Goal: Check status: Check status

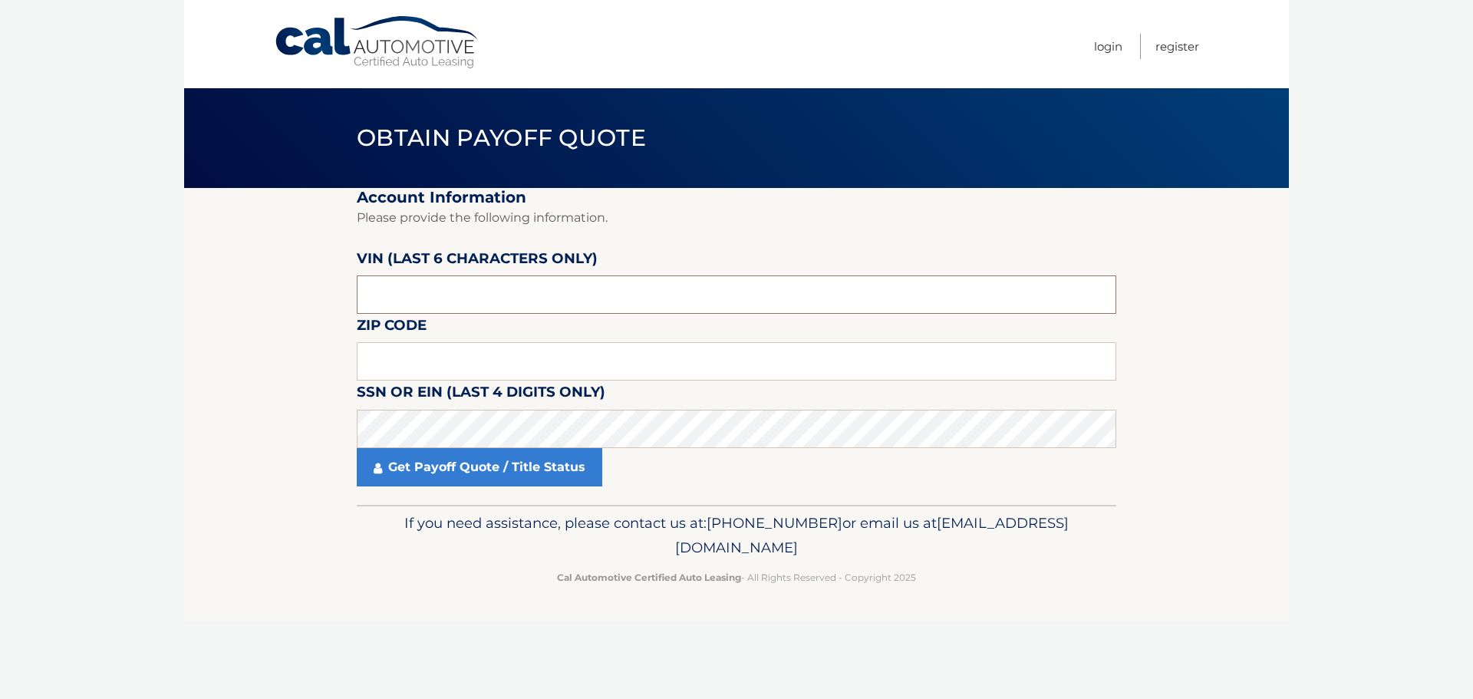
click at [496, 309] on input "text" at bounding box center [737, 294] width 760 height 38
click at [473, 291] on input "text" at bounding box center [737, 294] width 760 height 38
paste input "PH8165"
drag, startPoint x: 458, startPoint y: 279, endPoint x: 333, endPoint y: 281, distance: 125.1
click at [333, 281] on section "Account Information Please provide the following information. VIN (last 6 chara…" at bounding box center [736, 346] width 1105 height 317
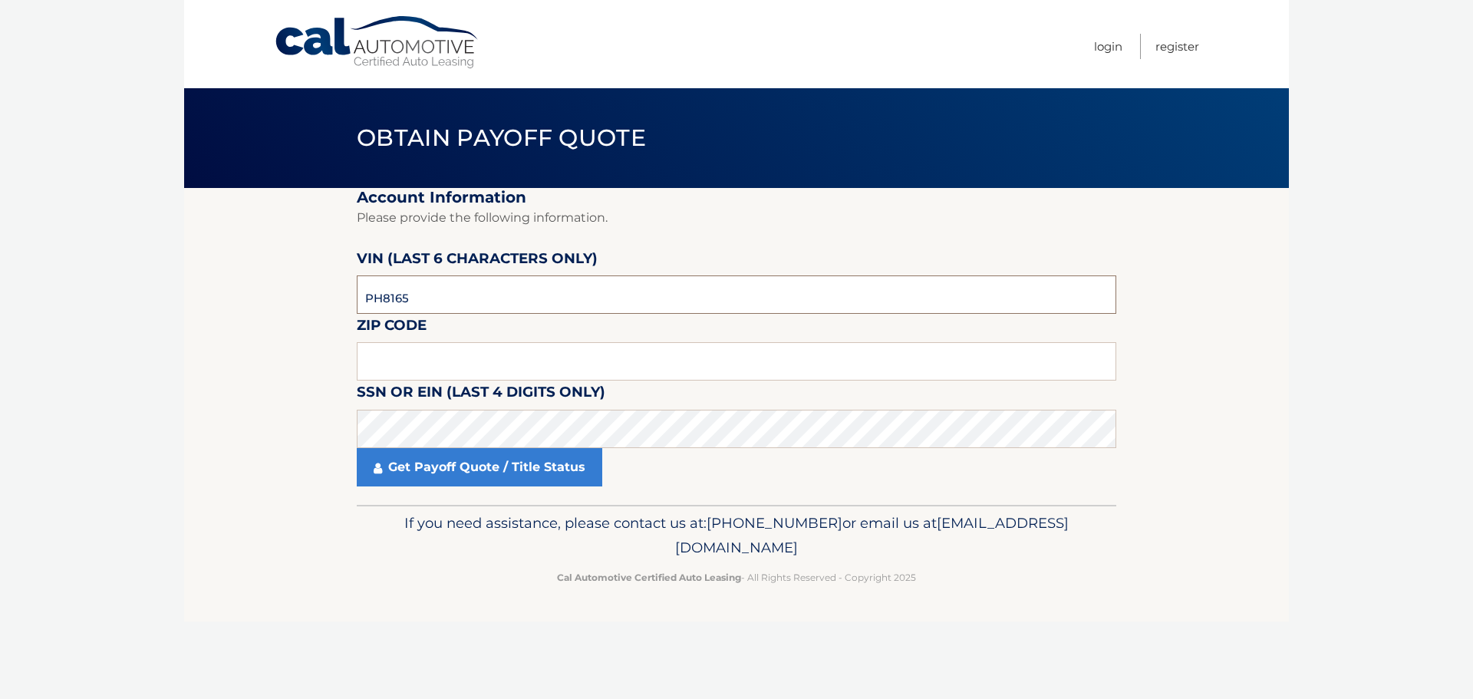
paste input "816593"
type input "816593"
click at [412, 371] on input "text" at bounding box center [737, 361] width 760 height 38
type input "11050"
click button "For Originating Dealer" at bounding box center [0, 0] width 0 height 0
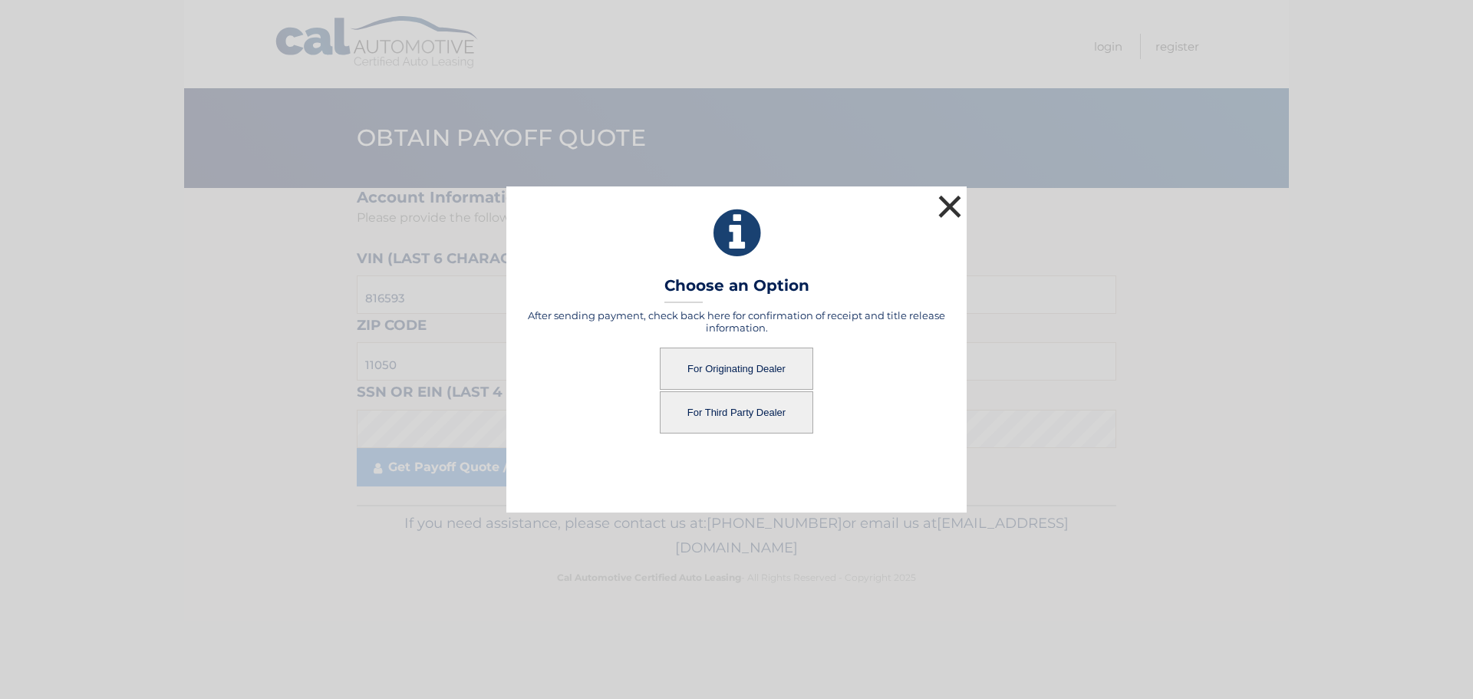
click at [951, 194] on button "×" at bounding box center [950, 206] width 31 height 31
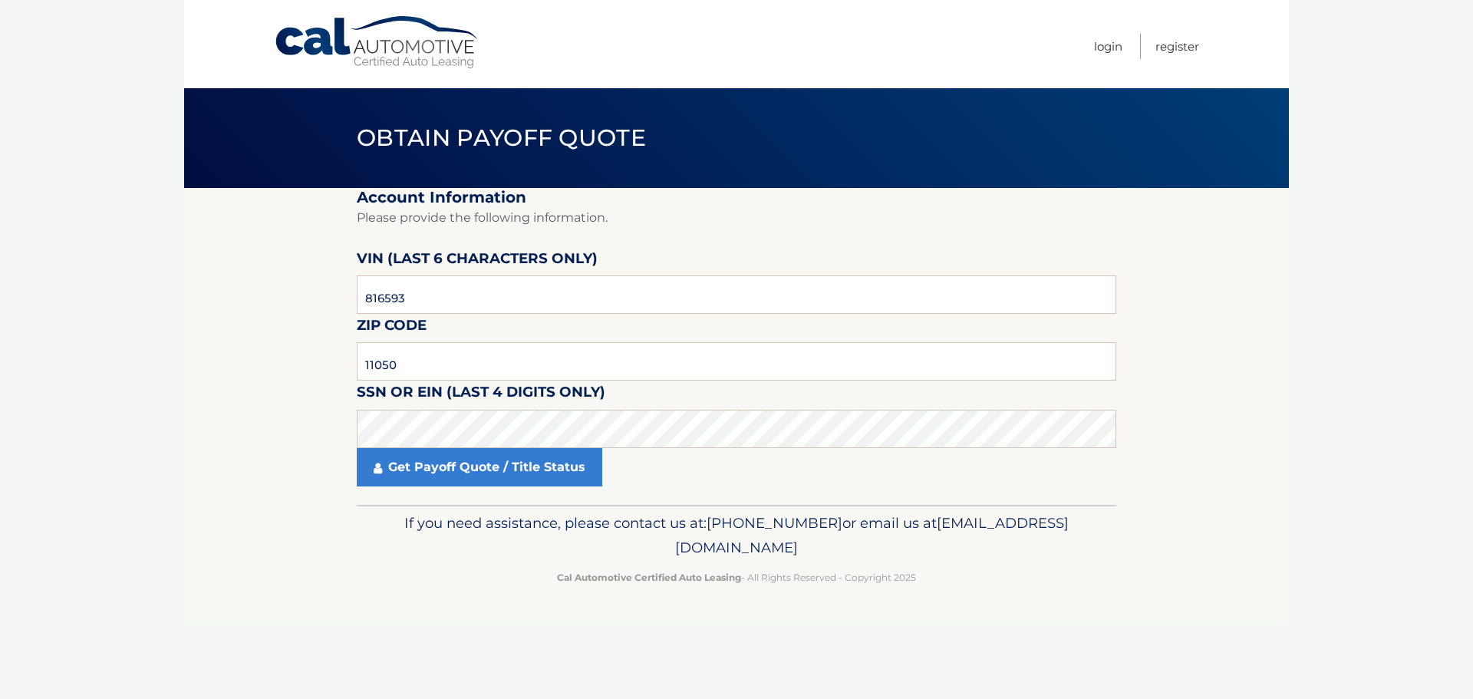
drag, startPoint x: 137, startPoint y: 414, endPoint x: 182, endPoint y: 397, distance: 48.3
click at [151, 414] on body "Cal Automotive Menu Login Register Obtain Payoff Quote" at bounding box center [736, 349] width 1473 height 699
click at [746, 523] on p "If you need assistance, please contact us at: 609-807-3200 or email us at Custo…" at bounding box center [737, 535] width 740 height 49
click button "For Originating Dealer" at bounding box center [0, 0] width 0 height 0
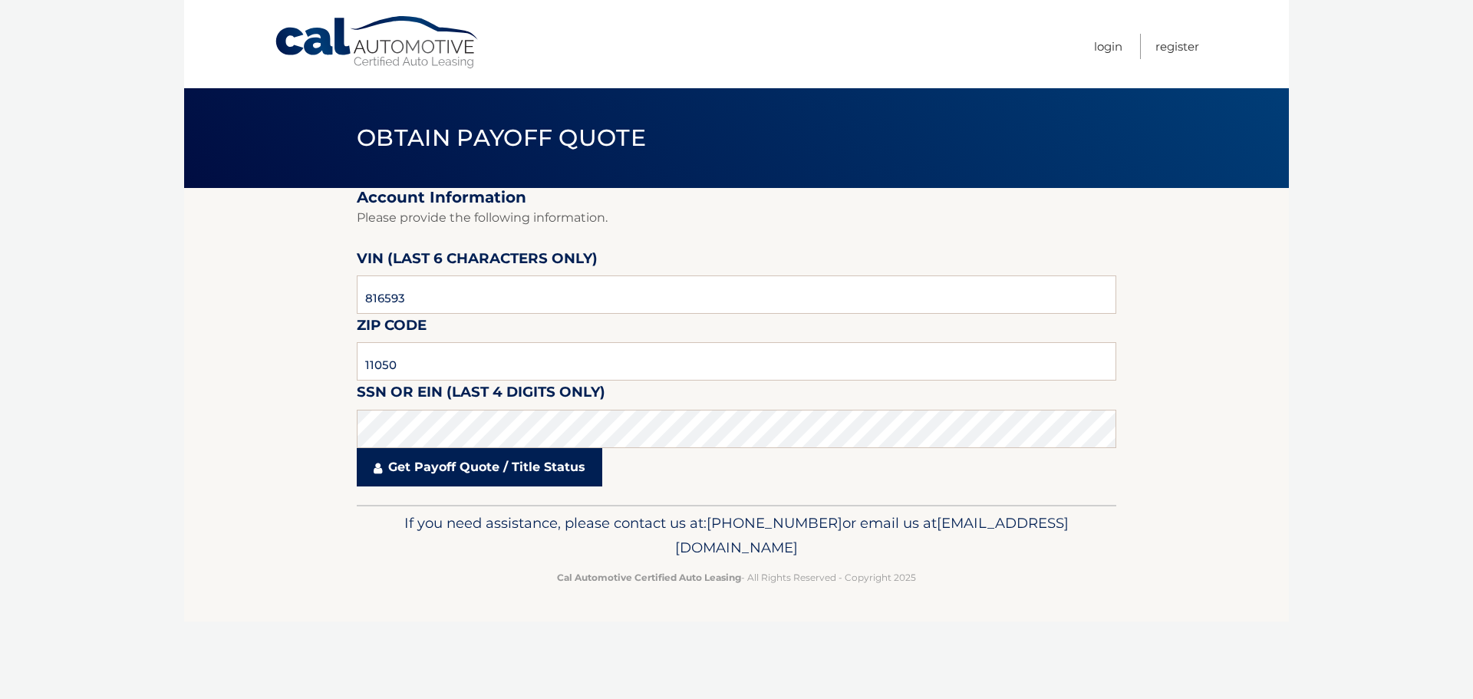
click at [425, 466] on link "Get Payoff Quote / Title Status" at bounding box center [480, 467] width 246 height 38
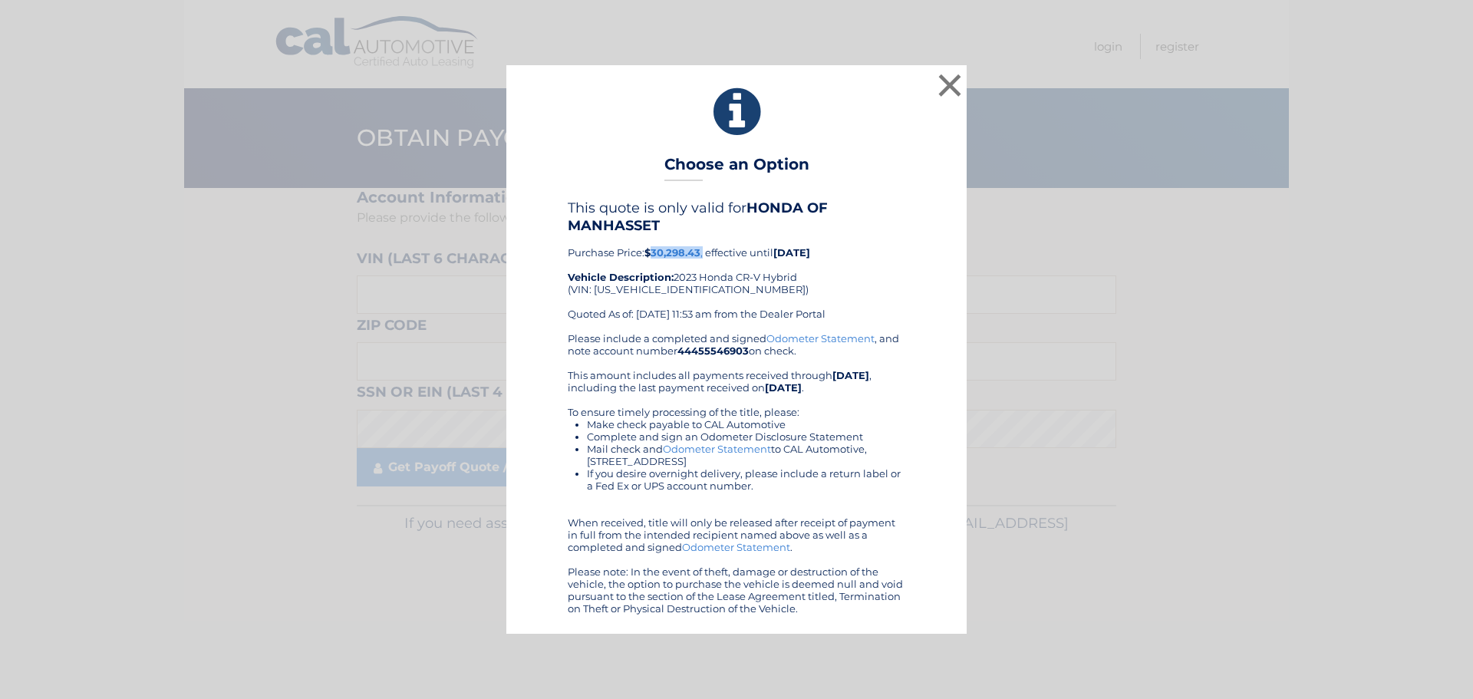
drag, startPoint x: 705, startPoint y: 255, endPoint x: 655, endPoint y: 252, distance: 50.0
click at [655, 252] on div "This quote is only valid for HONDA OF MANHASSET Purchase Price: $30,298.43 , ef…" at bounding box center [737, 265] width 338 height 132
click at [703, 252] on div "This quote is only valid for HONDA OF MANHASSET Purchase Price: $30,298.43 , ef…" at bounding box center [737, 265] width 338 height 132
drag, startPoint x: 703, startPoint y: 252, endPoint x: 654, endPoint y: 252, distance: 48.3
click at [654, 252] on div "This quote is only valid for HONDA OF MANHASSET Purchase Price: $30,298.43 , ef…" at bounding box center [737, 265] width 338 height 132
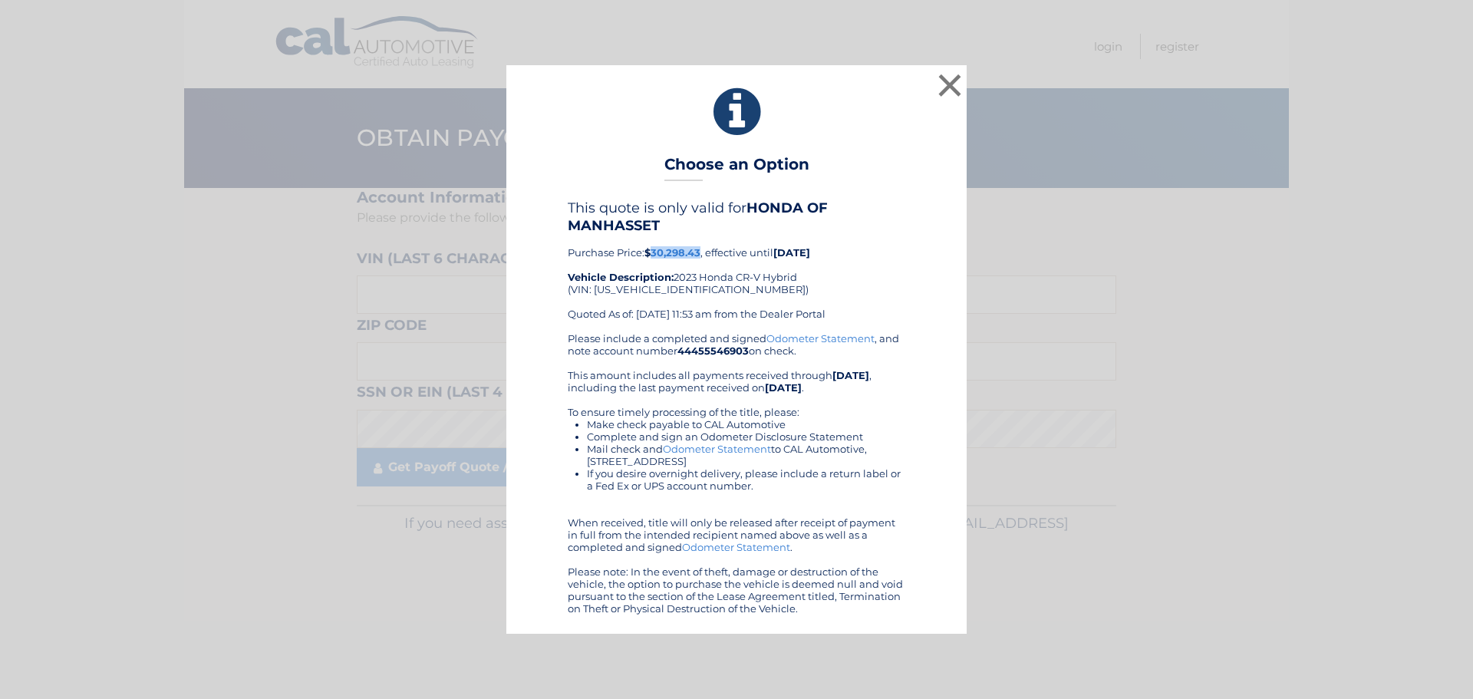
copy b "30,298.43"
click at [948, 89] on button "×" at bounding box center [950, 85] width 31 height 31
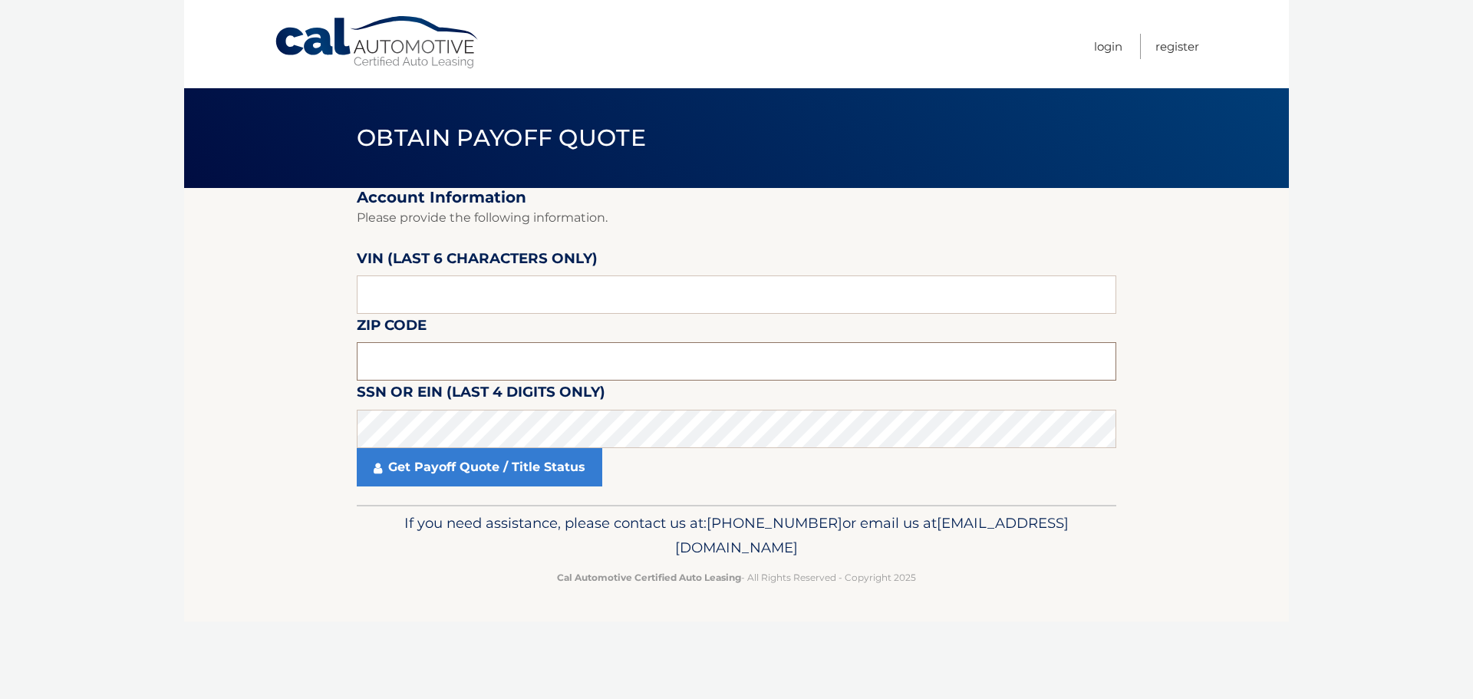
click at [415, 357] on input "text" at bounding box center [737, 361] width 760 height 38
click at [410, 269] on label "VIN (last 6 characters only)" at bounding box center [477, 261] width 241 height 28
click at [420, 277] on input "text" at bounding box center [737, 294] width 760 height 38
paste input "PH8165"
drag, startPoint x: 383, startPoint y: 296, endPoint x: 358, endPoint y: 298, distance: 25.4
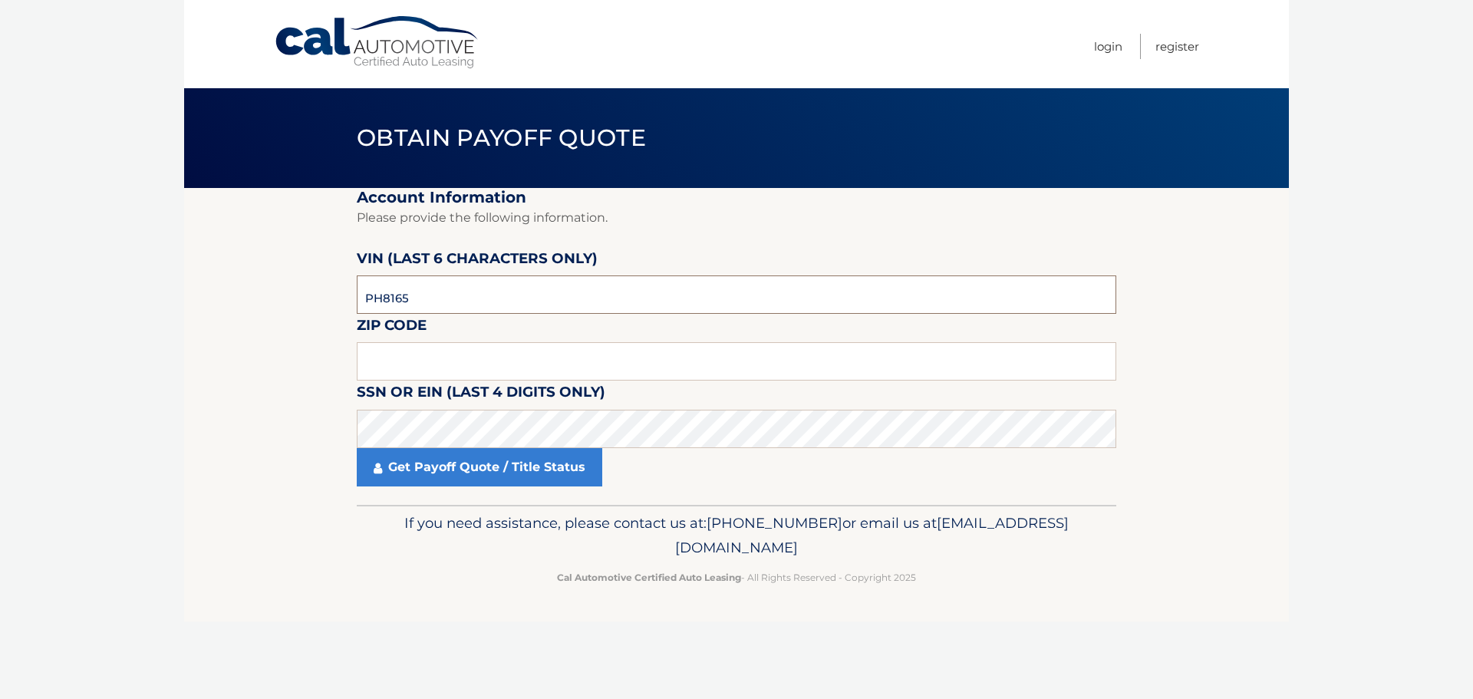
click at [358, 298] on input "PH8165" at bounding box center [737, 294] width 760 height 38
type input "5*****"
type input "816593"
click at [539, 361] on input "text" at bounding box center [737, 361] width 760 height 38
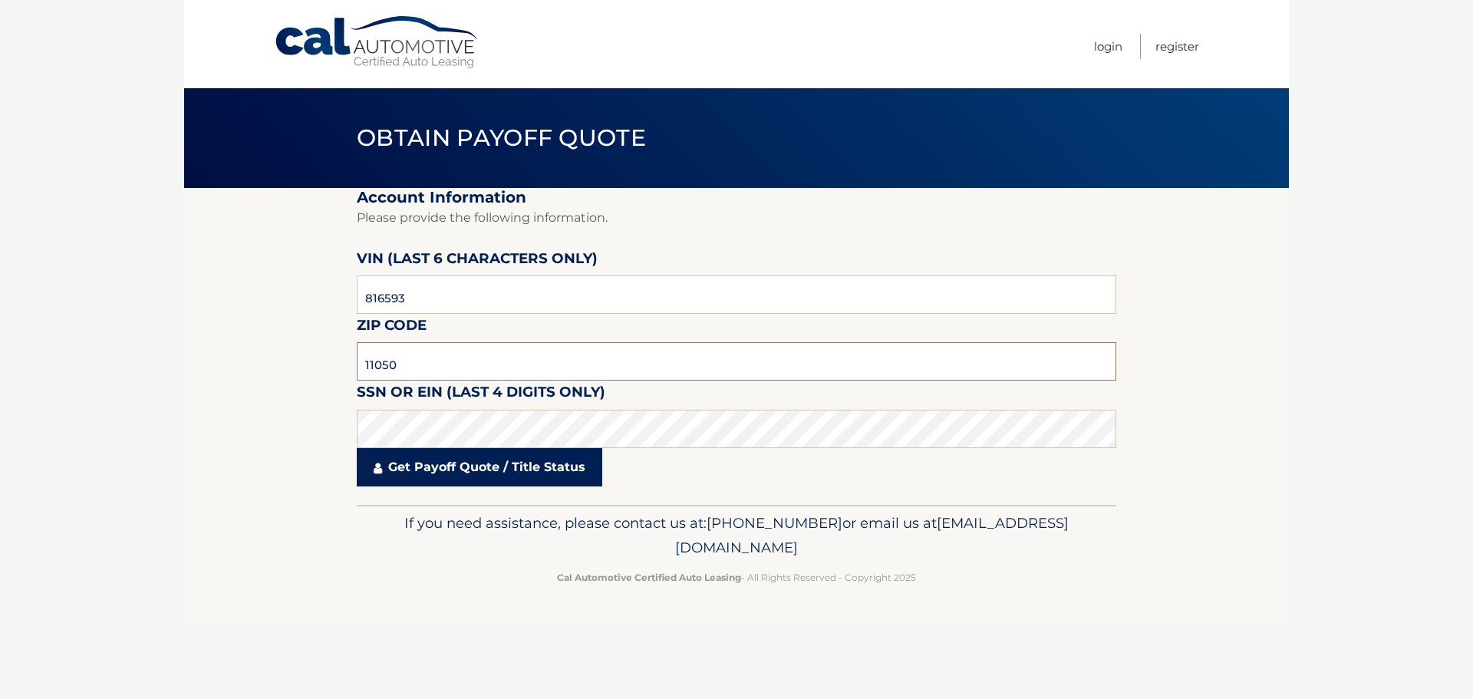
type input "11050"
click at [497, 457] on link "Get Payoff Quote / Title Status" at bounding box center [480, 467] width 246 height 38
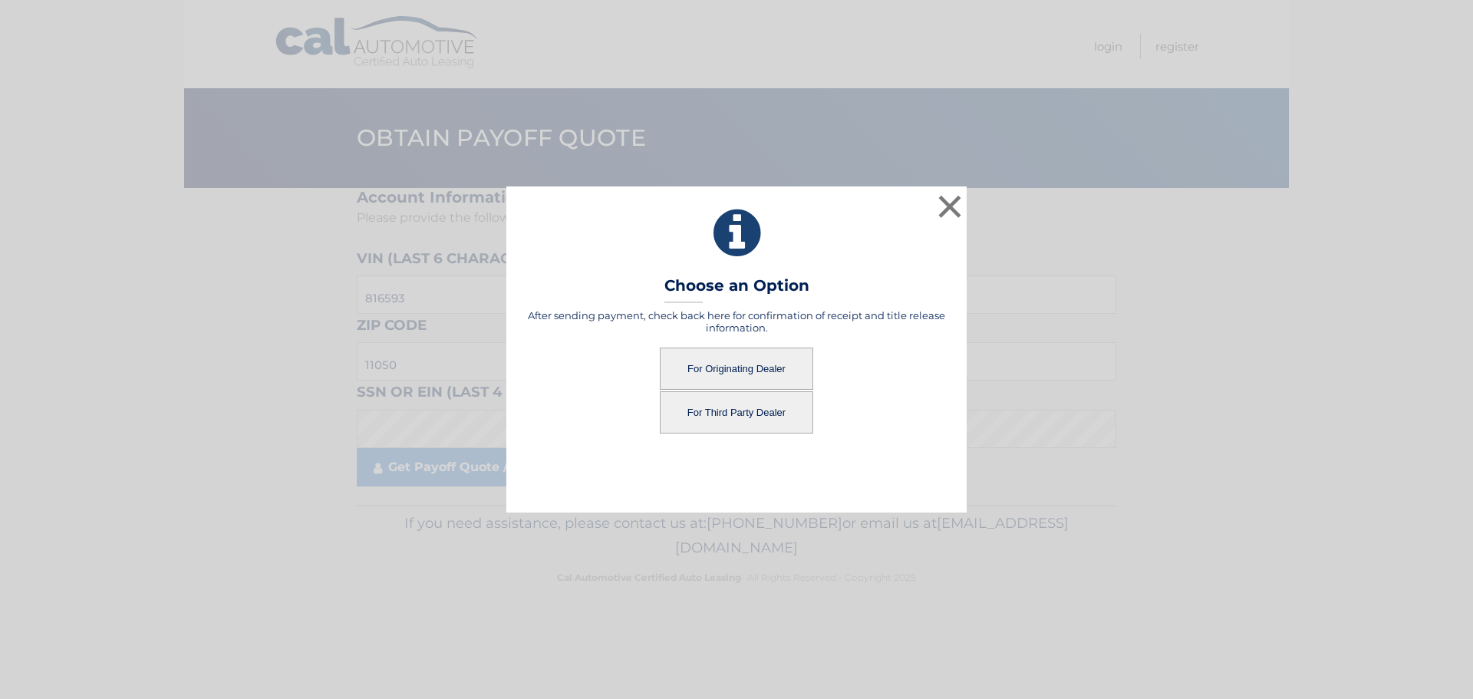
click at [734, 369] on button "For Originating Dealer" at bounding box center [736, 369] width 153 height 42
click at [739, 359] on button "For Originating Dealer" at bounding box center [736, 369] width 153 height 42
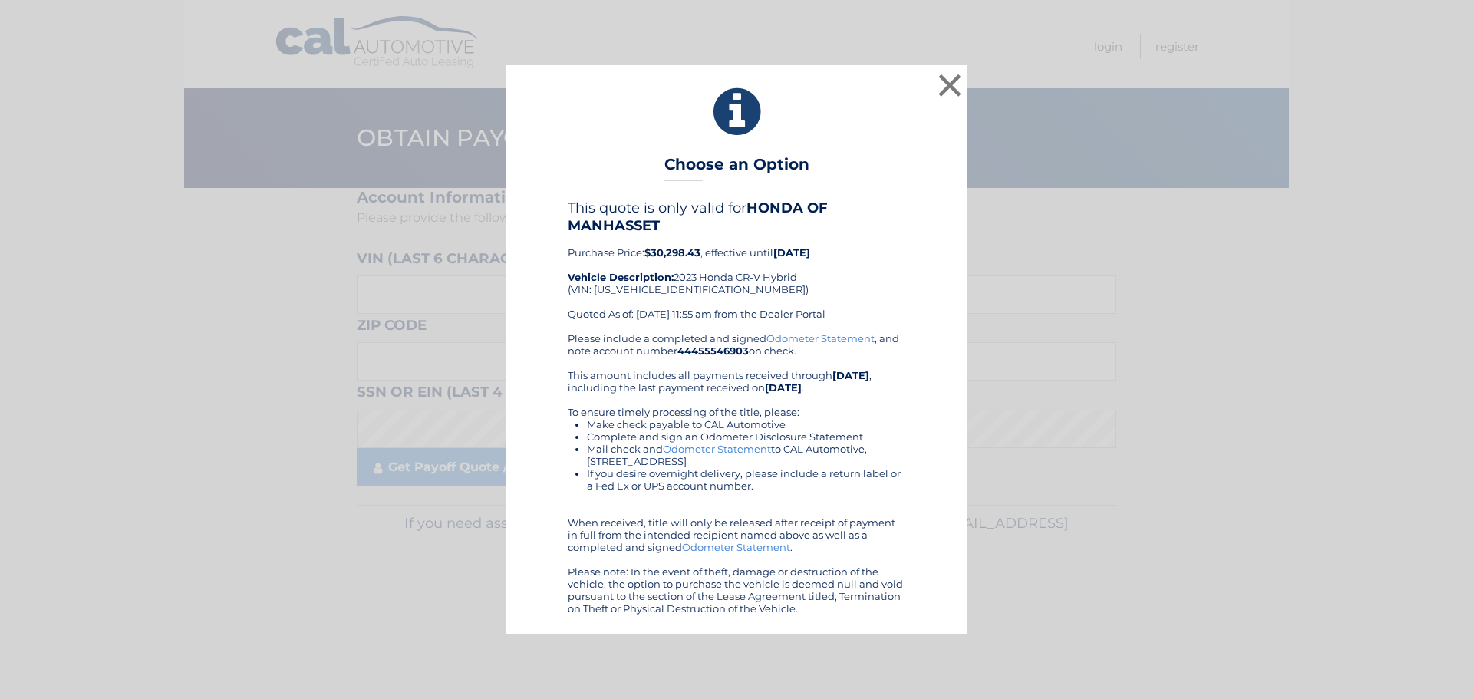
click at [834, 373] on b "[DATE]" at bounding box center [850, 375] width 37 height 12
click at [953, 86] on button "×" at bounding box center [950, 85] width 31 height 31
